Goal: Task Accomplishment & Management: Use online tool/utility

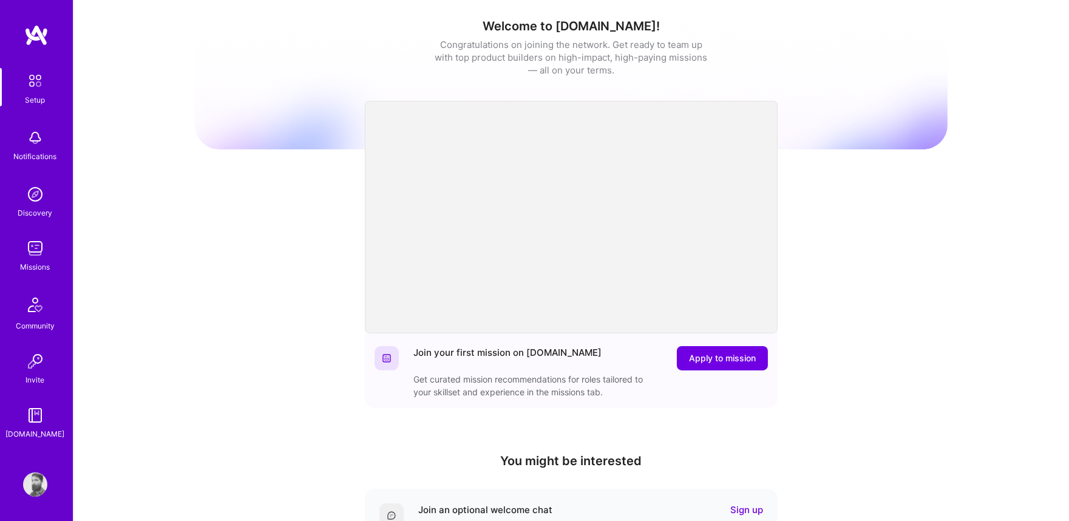
click at [31, 246] on img at bounding box center [35, 248] width 24 height 24
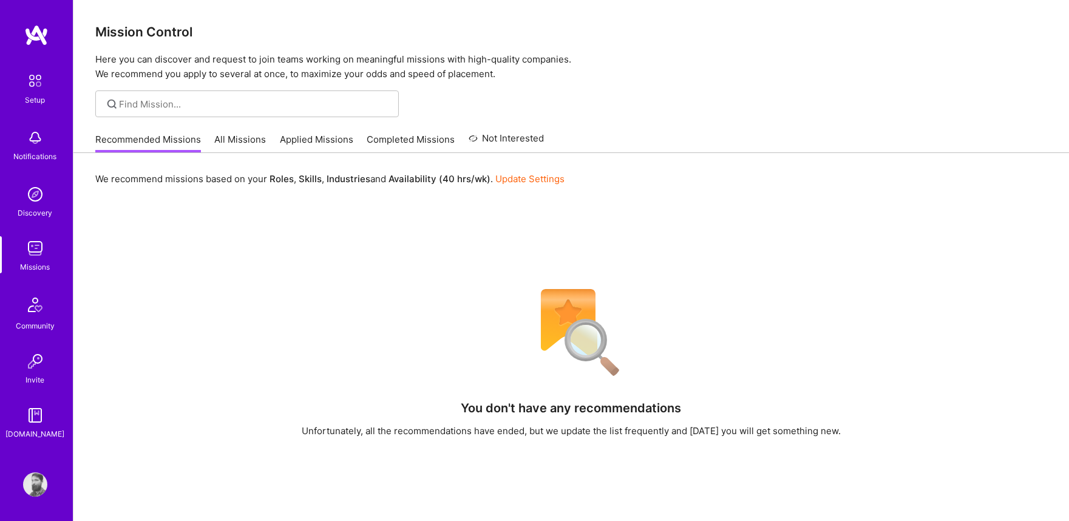
click at [304, 143] on link "Applied Missions" at bounding box center [316, 143] width 73 height 20
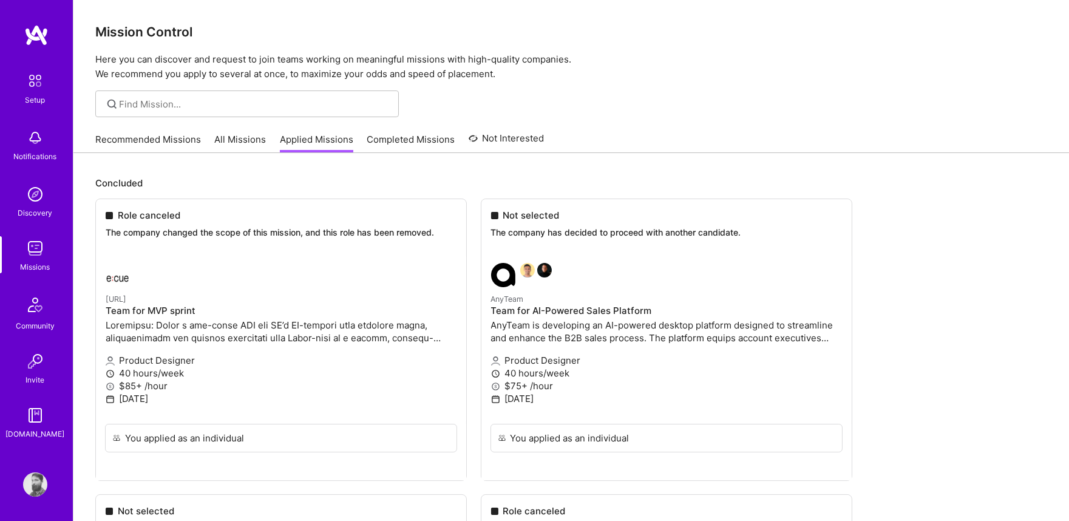
click at [239, 134] on link "All Missions" at bounding box center [241, 143] width 52 height 20
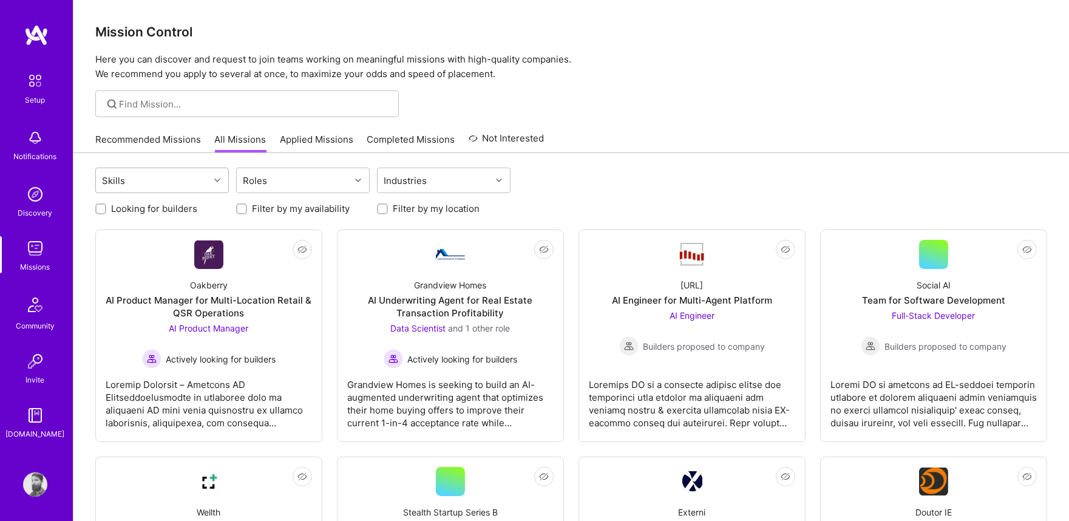
click at [202, 176] on div "Skills" at bounding box center [152, 180] width 113 height 24
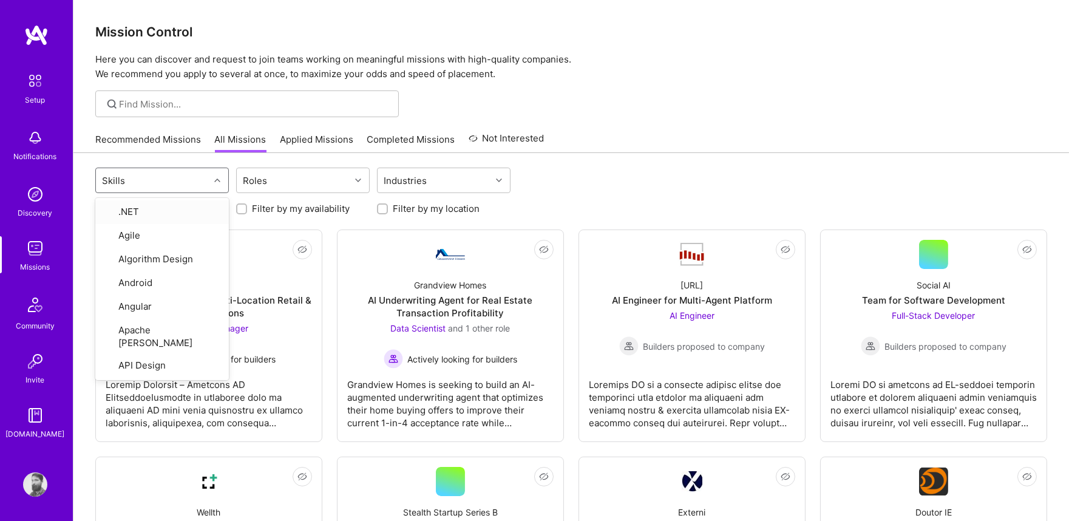
click at [202, 176] on div "Skills" at bounding box center [152, 180] width 113 height 24
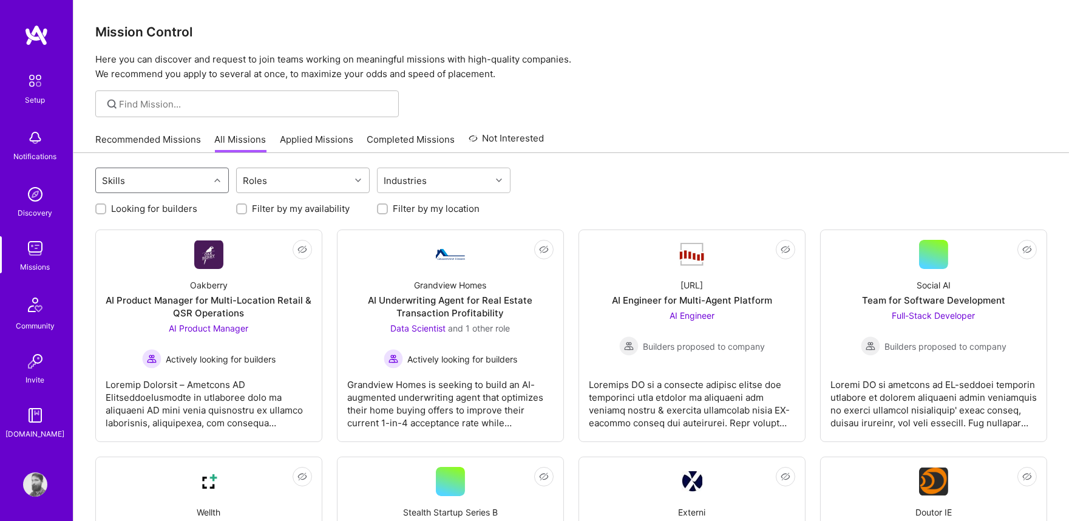
click at [306, 186] on div "Roles" at bounding box center [293, 180] width 113 height 24
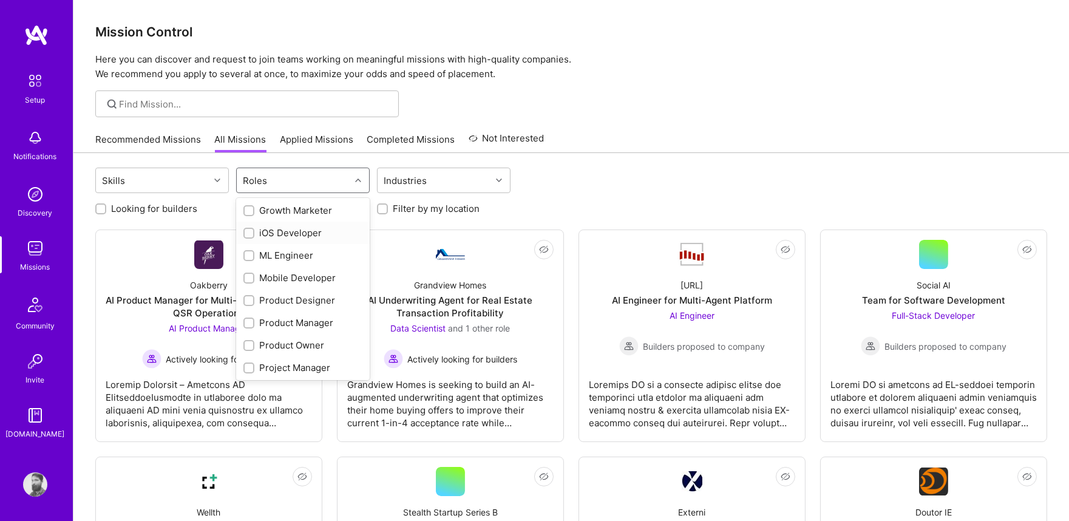
scroll to position [359, 0]
click at [296, 270] on div "Product Designer" at bounding box center [303, 279] width 134 height 22
checkbox input "true"
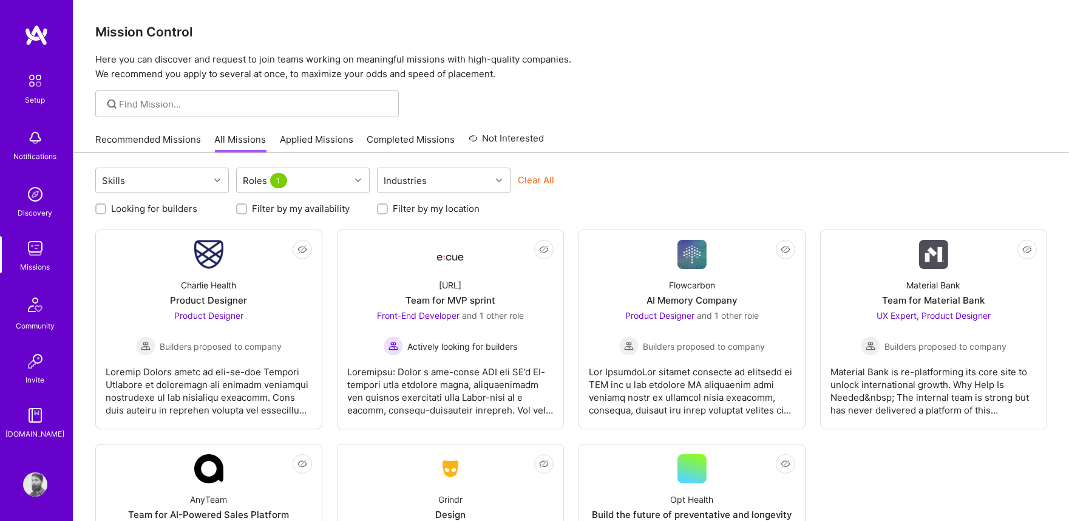
click at [743, 116] on div at bounding box center [570, 103] width 995 height 27
click at [191, 208] on label "Looking for builders" at bounding box center [154, 208] width 86 height 13
click at [106, 208] on input "Looking for builders" at bounding box center [102, 209] width 8 height 8
checkbox input "true"
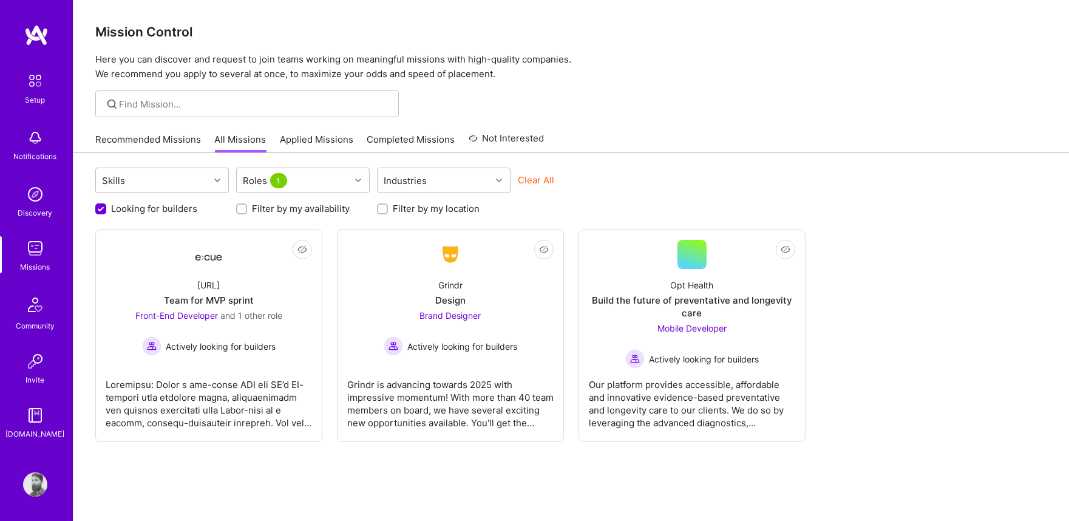
scroll to position [0, 0]
click at [257, 209] on label "Filter by my availability" at bounding box center [301, 208] width 98 height 13
click at [247, 209] on input "Filter by my availability" at bounding box center [243, 209] width 8 height 8
checkbox input "true"
click at [393, 208] on label "Filter by my location" at bounding box center [436, 208] width 87 height 13
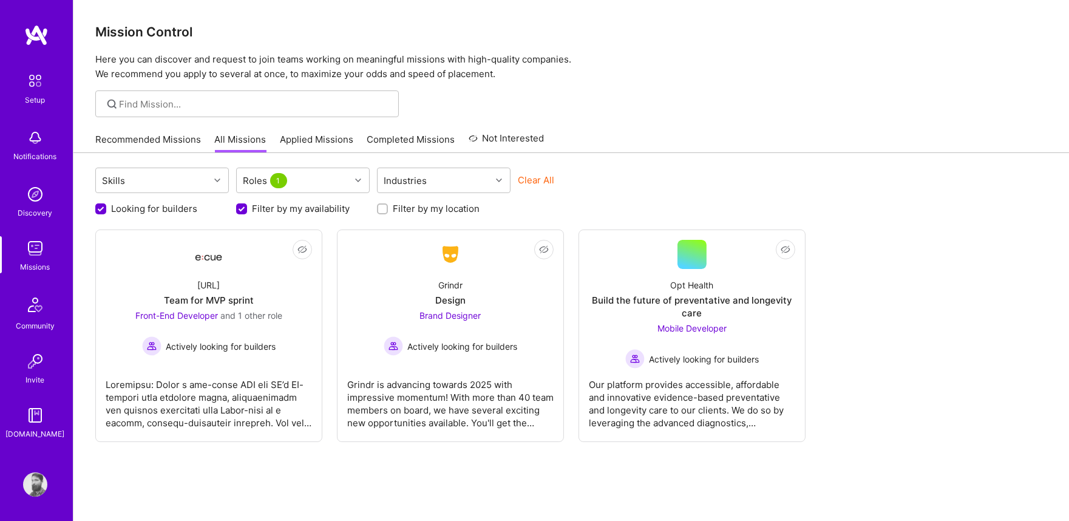
click at [388, 208] on input "Filter by my location" at bounding box center [383, 209] width 8 height 8
checkbox input "true"
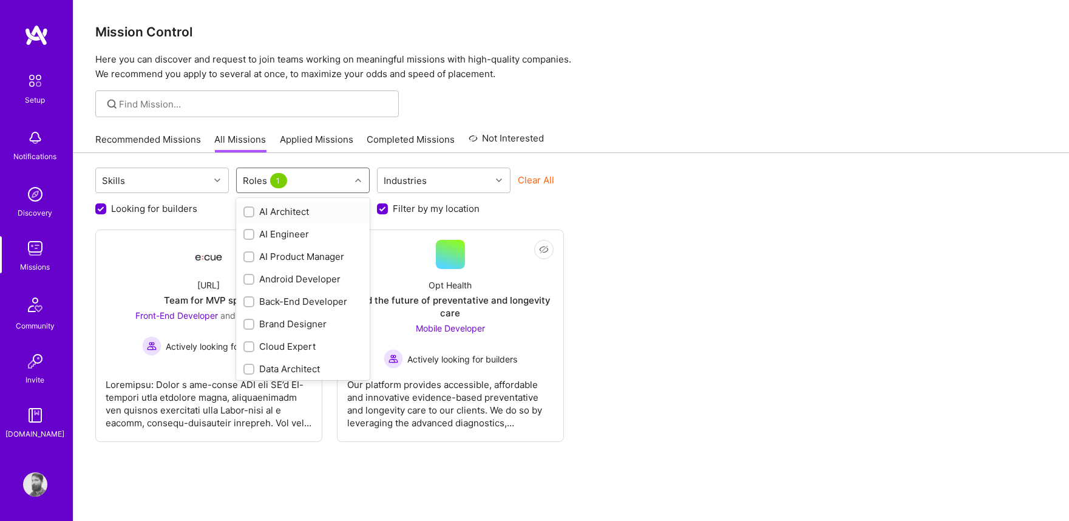
click at [331, 189] on div "Roles 1" at bounding box center [293, 180] width 113 height 24
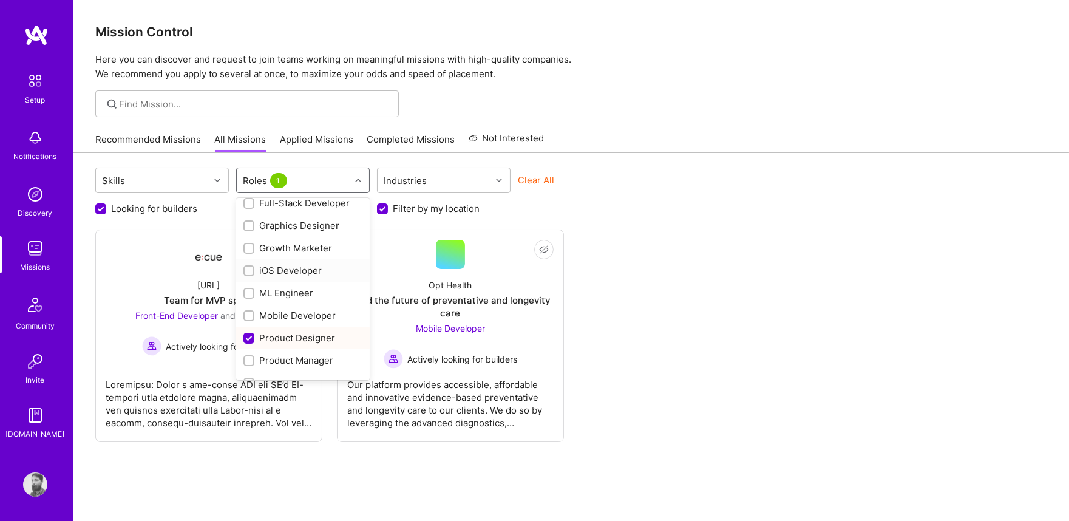
scroll to position [314, 0]
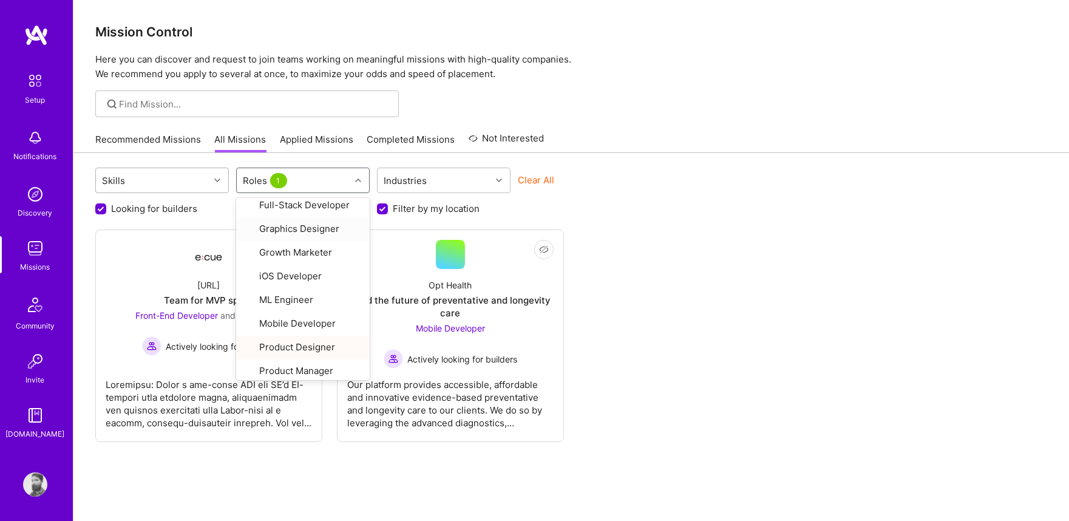
click at [204, 180] on div "Skills" at bounding box center [152, 180] width 113 height 24
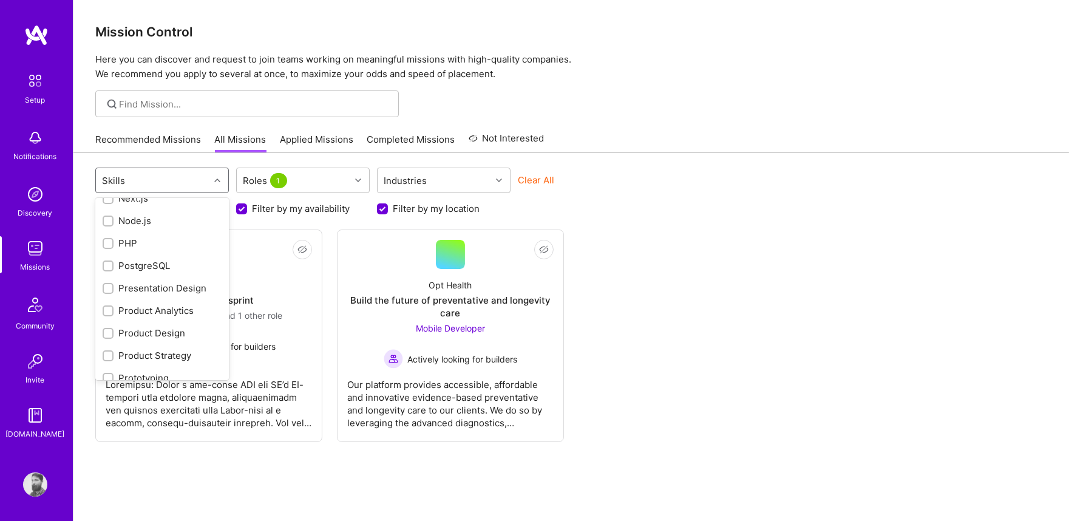
scroll to position [1034, 0]
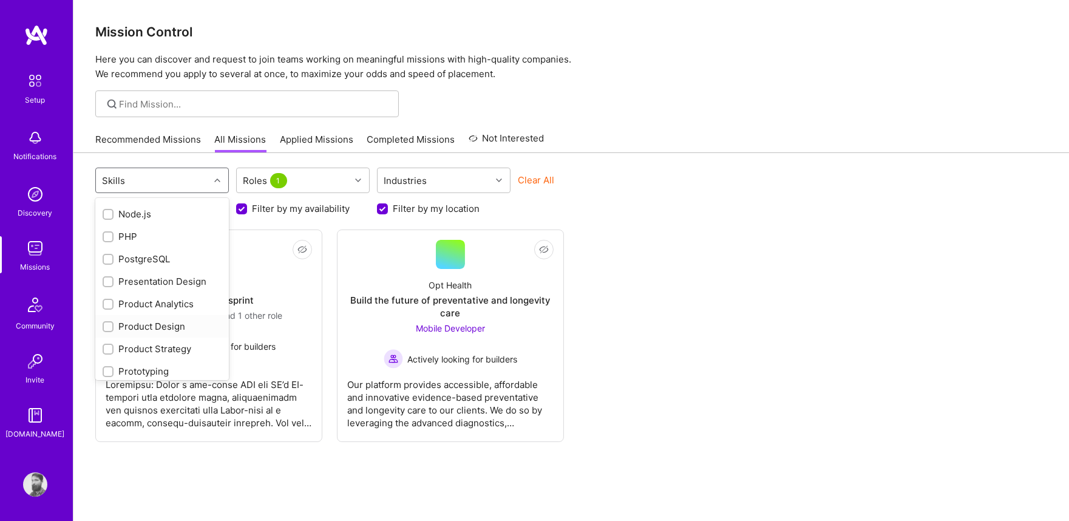
click at [176, 320] on div "Product Design" at bounding box center [162, 326] width 119 height 13
checkbox input "true"
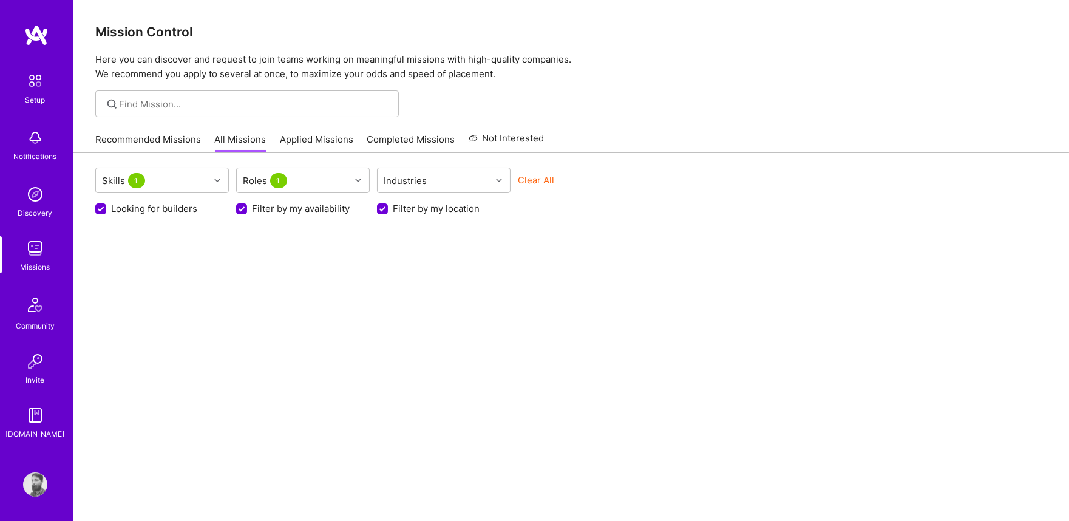
click at [351, 299] on div "Skills 1 Roles 1 Industries Clear All Looking for builders Filter by my availab…" at bounding box center [570, 361] width 995 height 416
